Goal: Information Seeking & Learning: Find specific fact

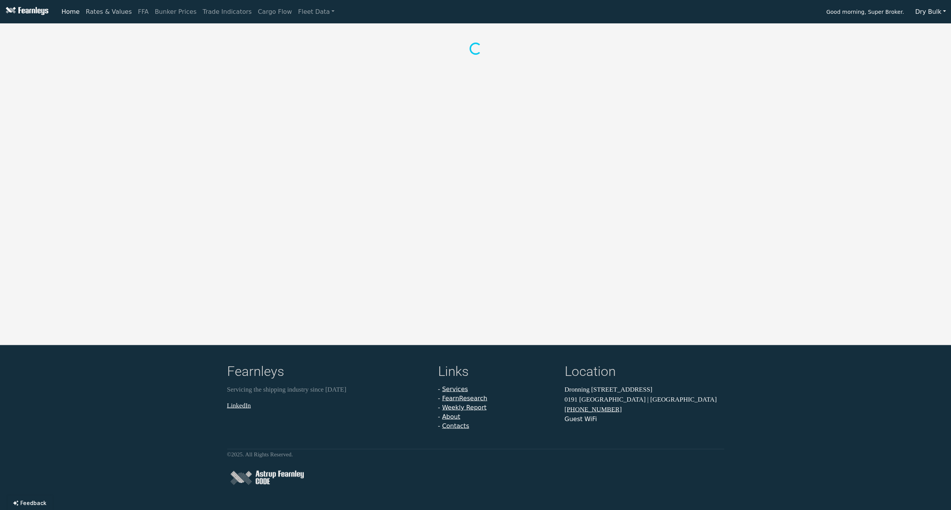
click at [102, 12] on link "Rates & Values" at bounding box center [109, 11] width 52 height 15
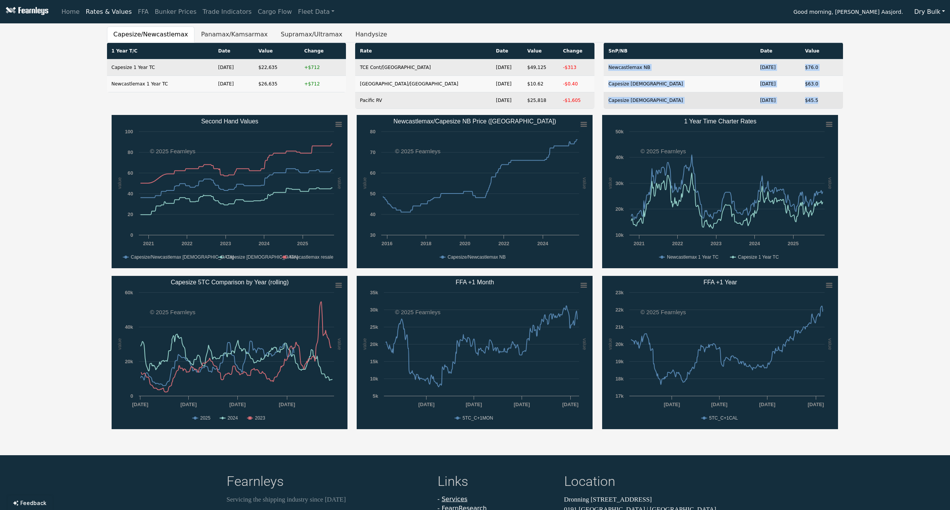
drag, startPoint x: 608, startPoint y: 69, endPoint x: 819, endPoint y: 102, distance: 213.2
click at [819, 102] on tbody "Newcastlemax NB [DATE] $76.0 Capesize [DEMOGRAPHIC_DATA] [DATE] $63.0 Capesize …" at bounding box center [723, 83] width 239 height 49
click at [642, 64] on td "Newcastlemax NB" at bounding box center [679, 67] width 151 height 16
drag, startPoint x: 626, startPoint y: 66, endPoint x: 814, endPoint y: 65, distance: 187.9
click at [814, 65] on tr "Newcastlemax NB [DATE] $76.0" at bounding box center [723, 67] width 239 height 16
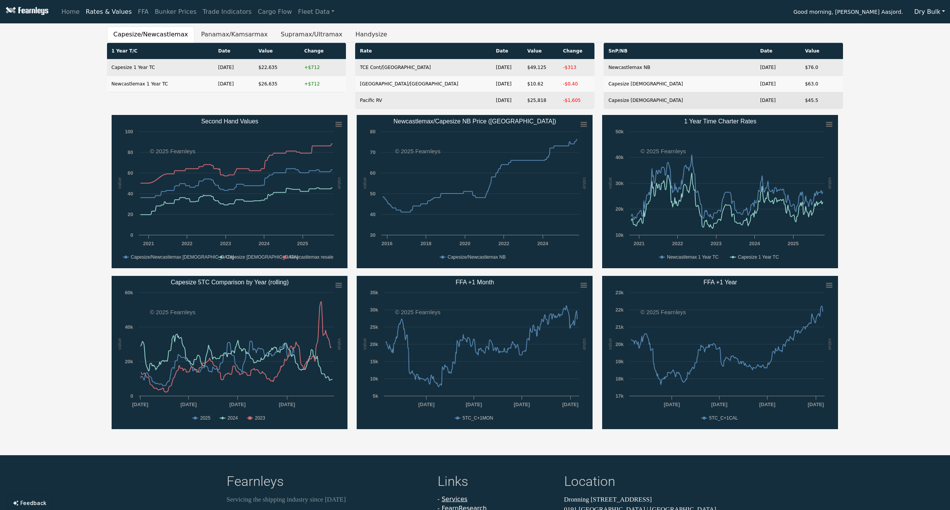
click at [813, 104] on td "$45.5" at bounding box center [821, 100] width 43 height 16
